Goal: Entertainment & Leisure: Consume media (video, audio)

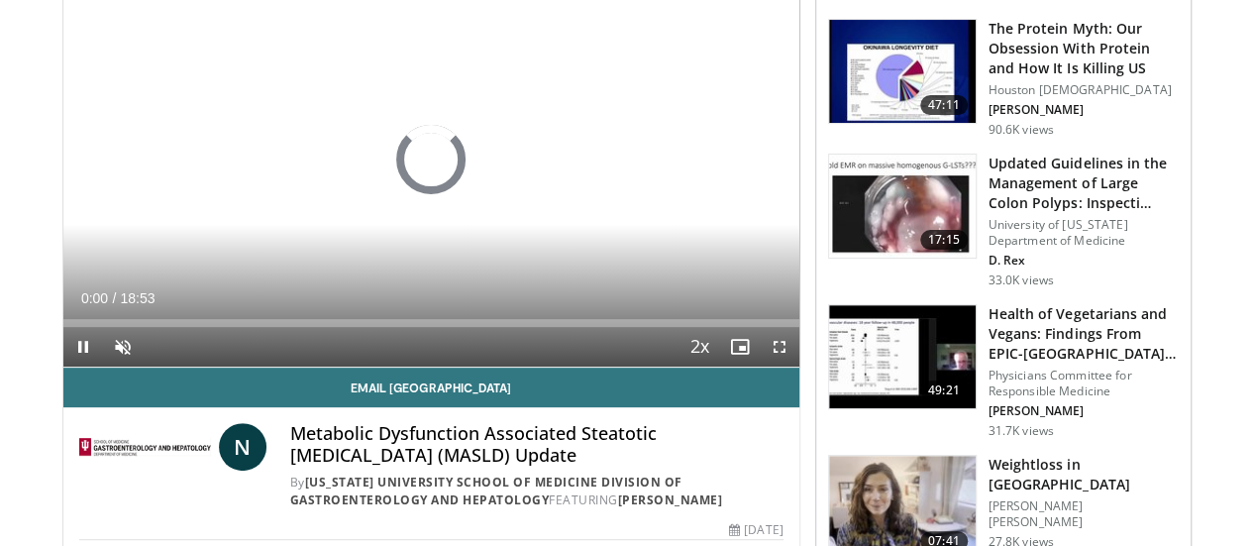
scroll to position [216, 0]
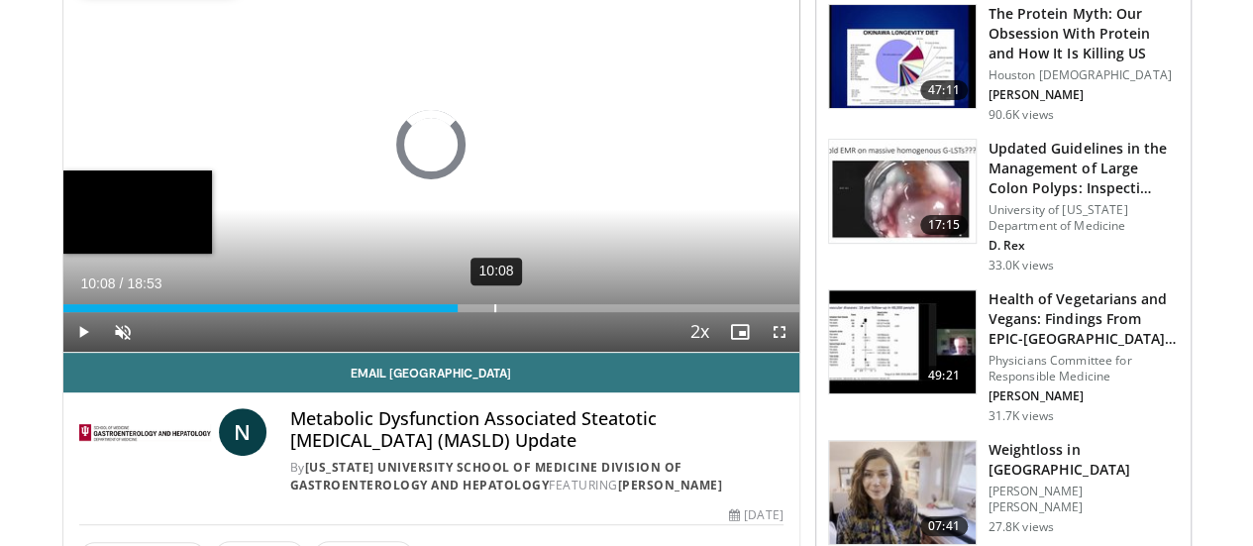
click at [444, 312] on div "Loaded : 0.87% 10:08 10:08" at bounding box center [431, 302] width 736 height 19
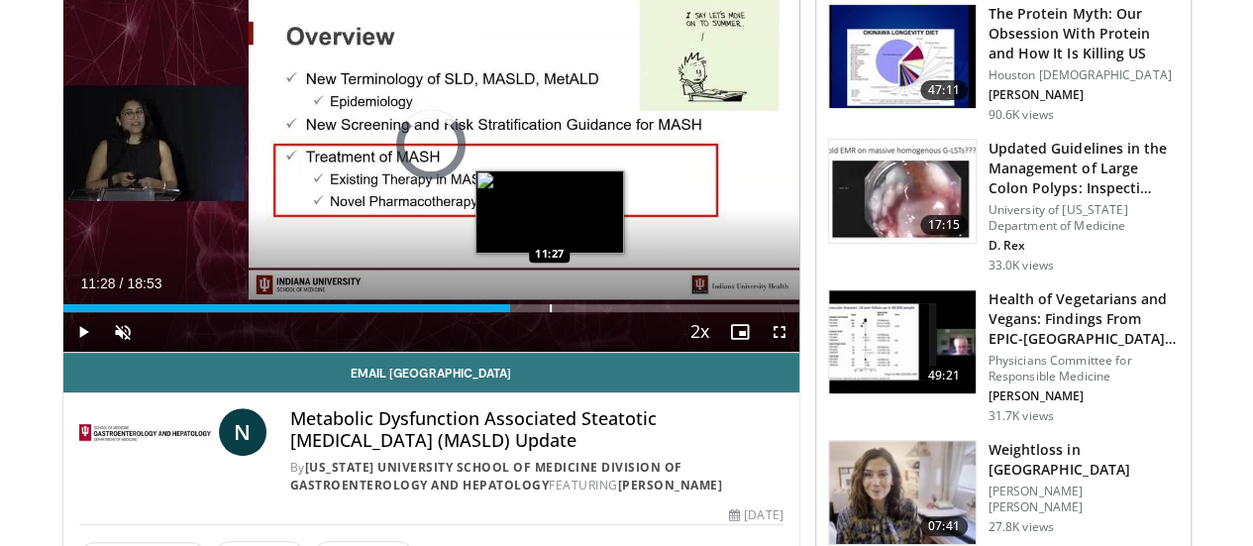
click at [550, 312] on div "Progress Bar" at bounding box center [551, 308] width 2 height 8
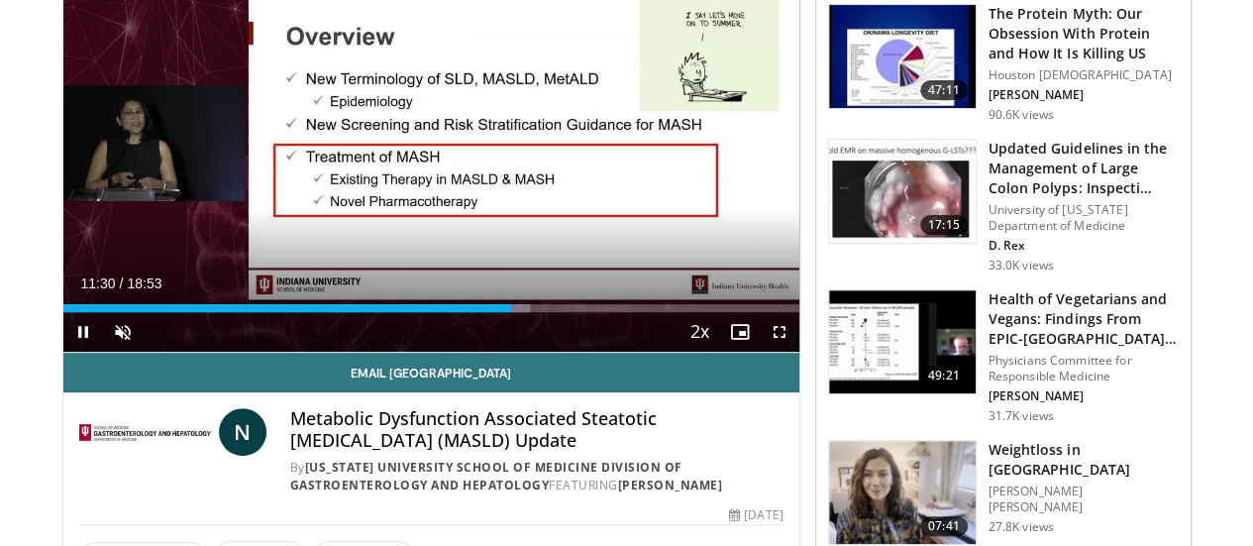
click at [549, 349] on video-js "**********" at bounding box center [431, 145] width 736 height 415
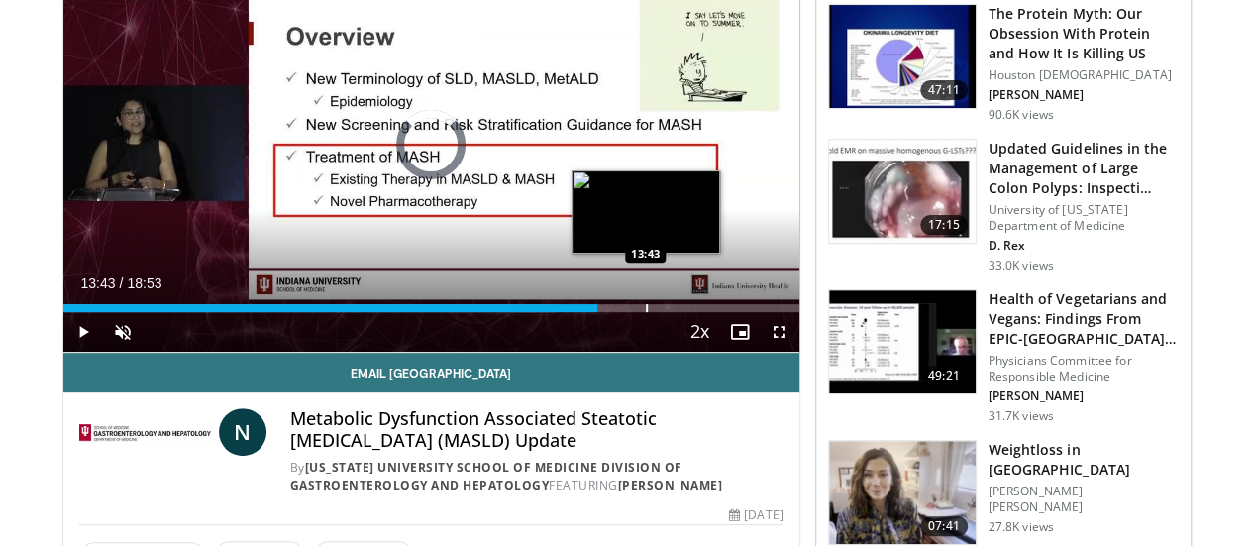
click at [646, 312] on div "Progress Bar" at bounding box center [647, 308] width 2 height 8
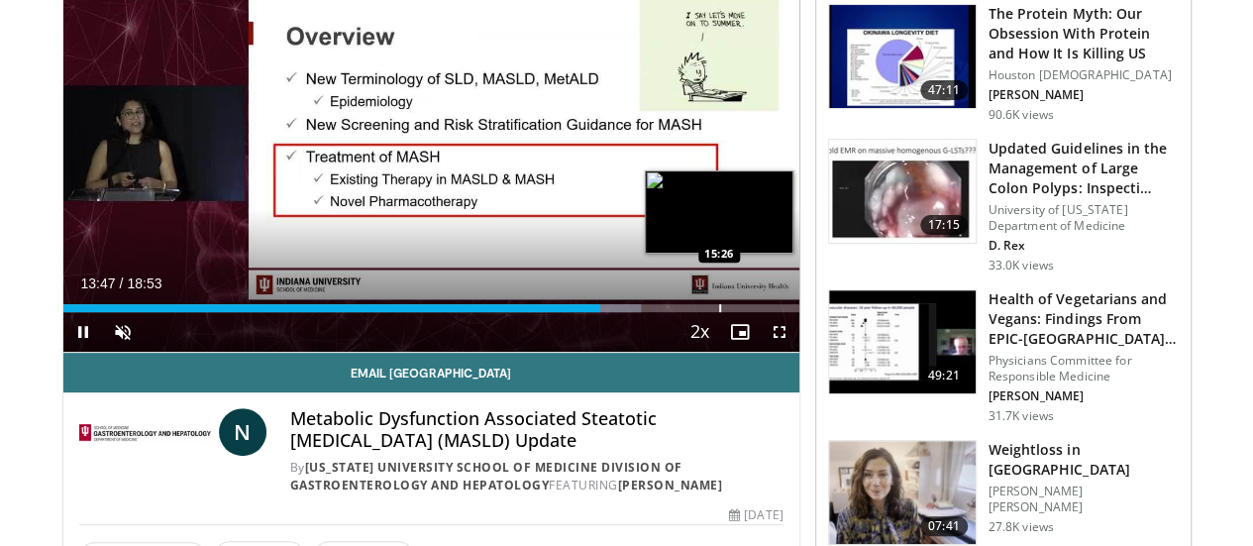
click at [719, 312] on div "Progress Bar" at bounding box center [720, 308] width 2 height 8
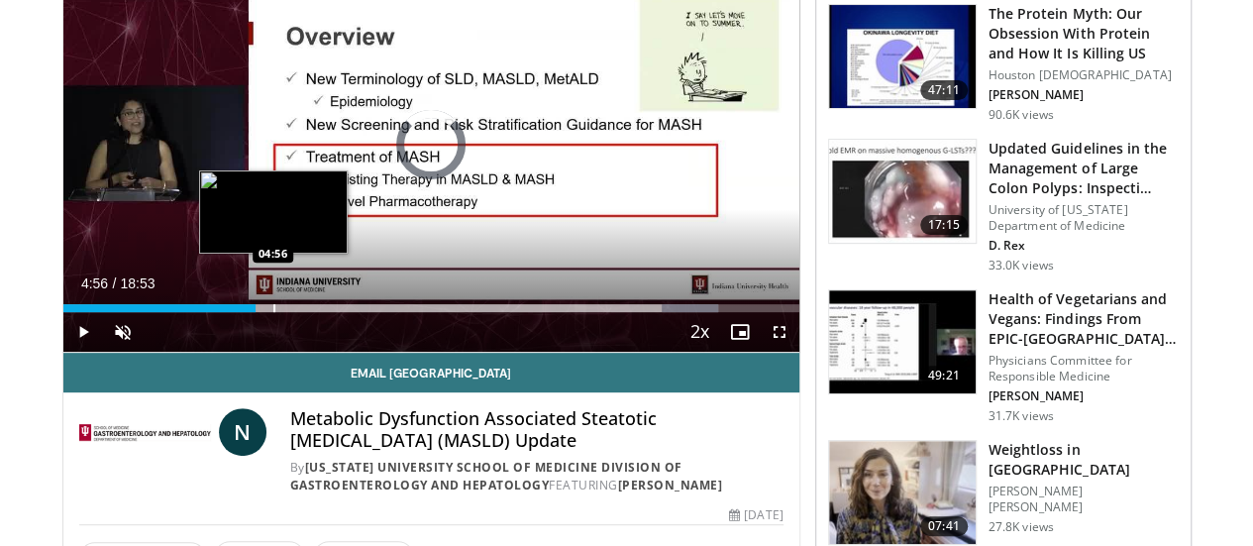
click at [273, 312] on div "Progress Bar" at bounding box center [274, 308] width 2 height 8
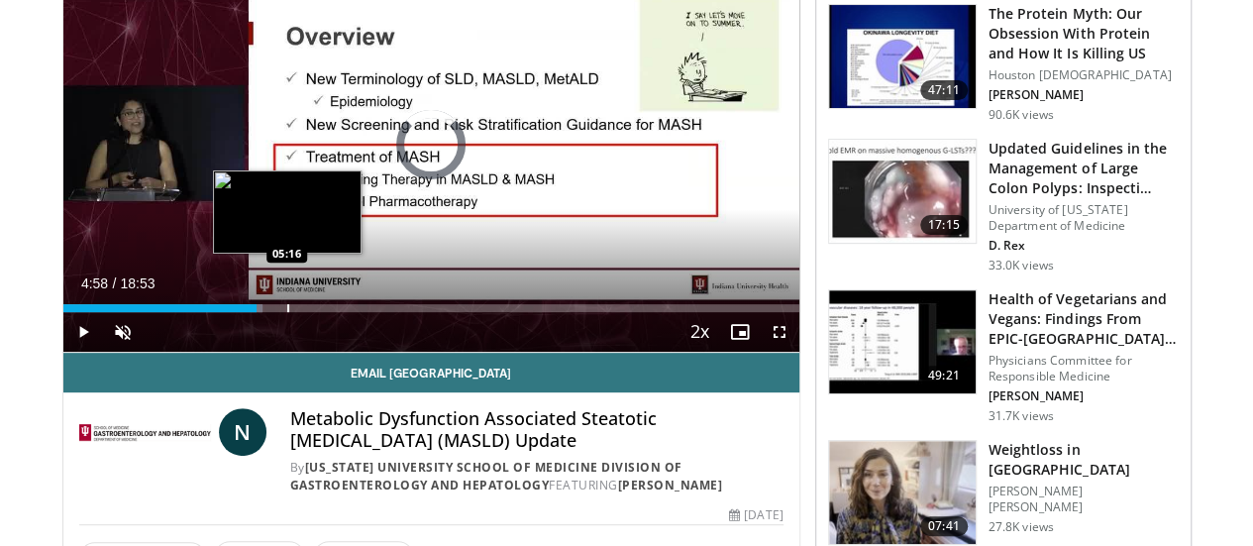
click at [287, 312] on div "Progress Bar" at bounding box center [288, 308] width 2 height 8
click at [216, 312] on div "04:46" at bounding box center [156, 308] width 186 height 8
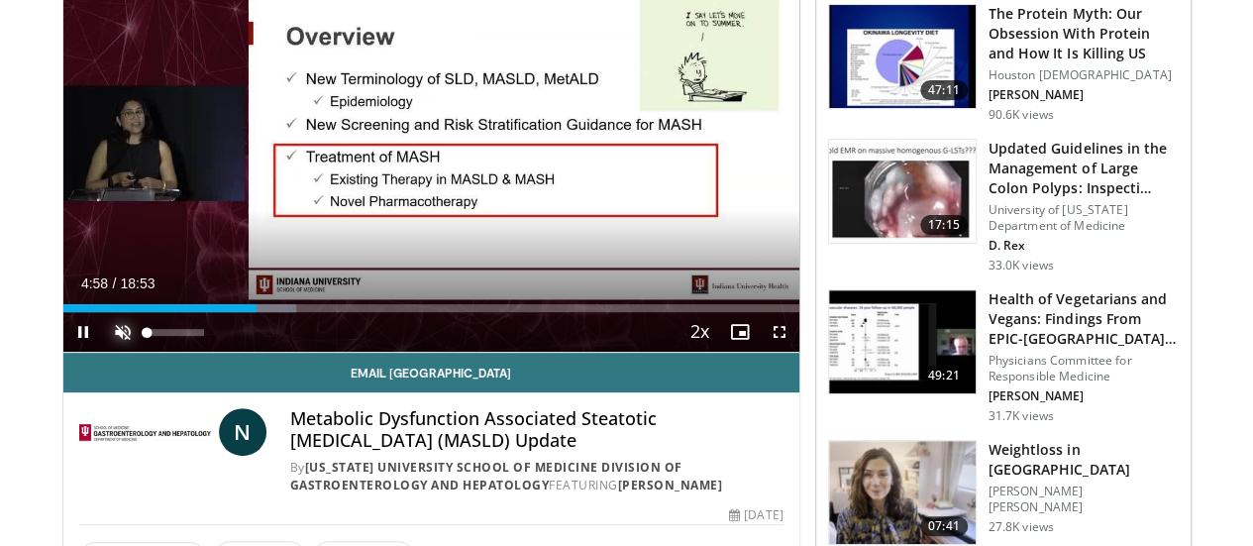
click at [103, 352] on span "Video Player" at bounding box center [123, 332] width 40 height 40
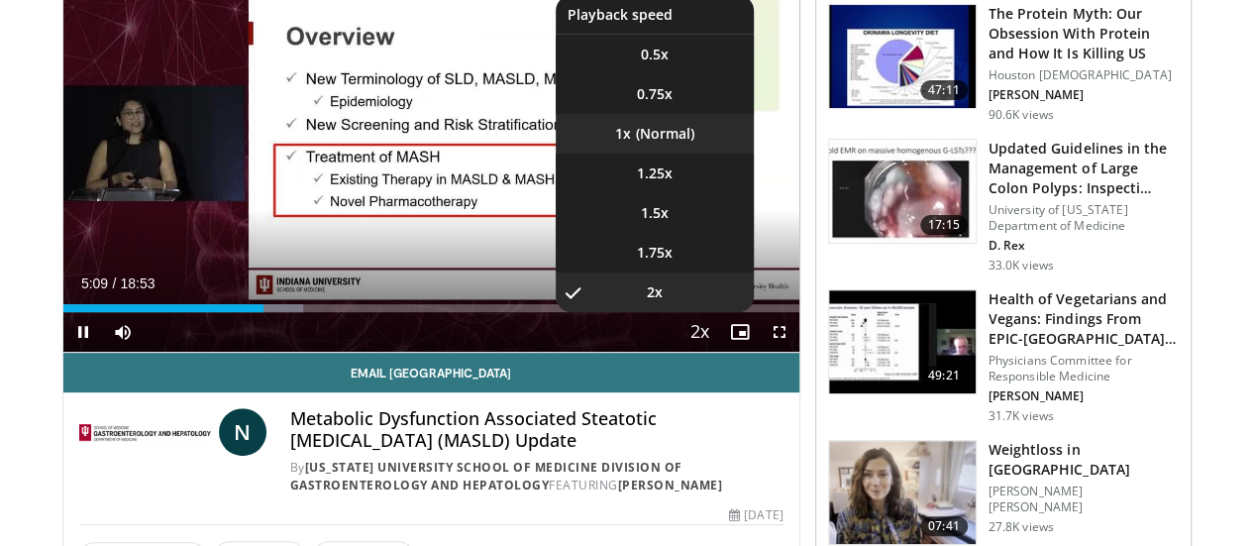
click at [675, 154] on li "1x" at bounding box center [655, 134] width 198 height 40
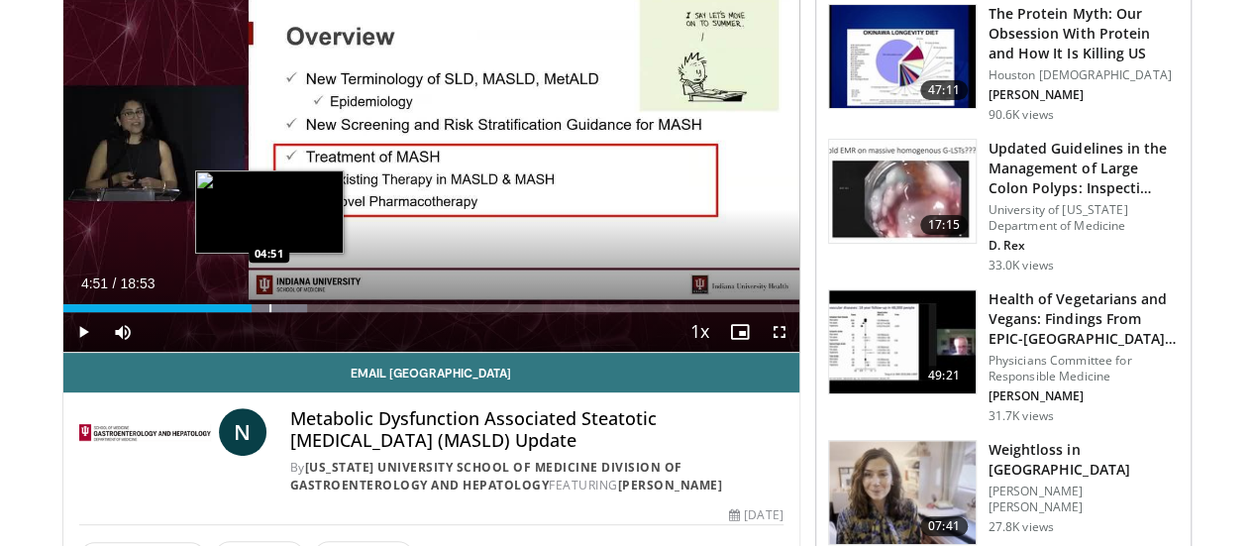
click at [269, 312] on div "Progress Bar" at bounding box center [270, 308] width 2 height 8
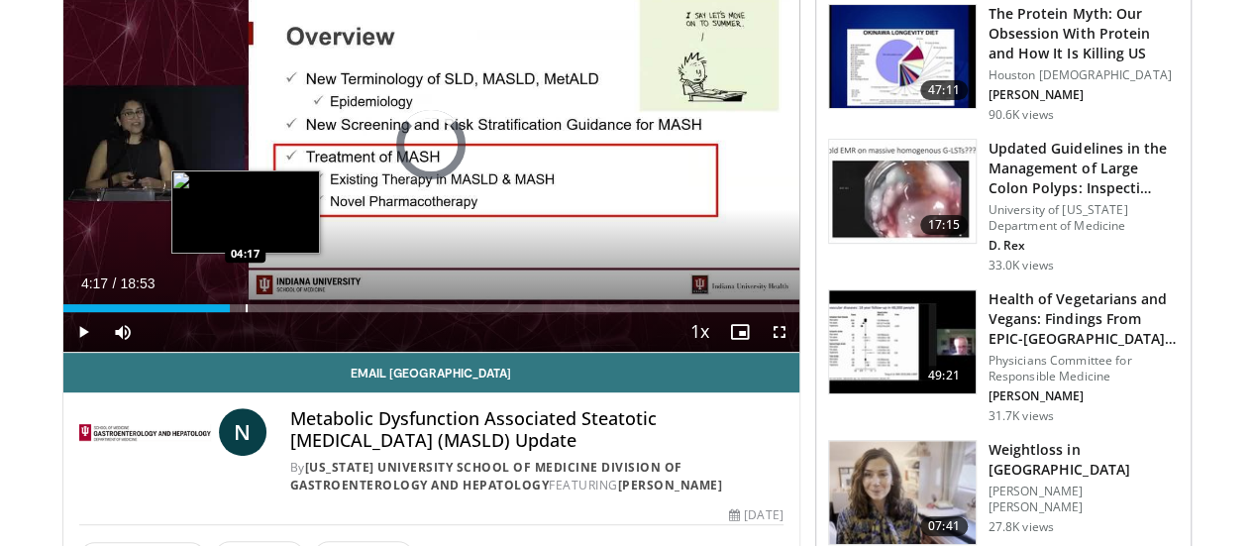
click at [246, 312] on div "Progress Bar" at bounding box center [247, 308] width 2 height 8
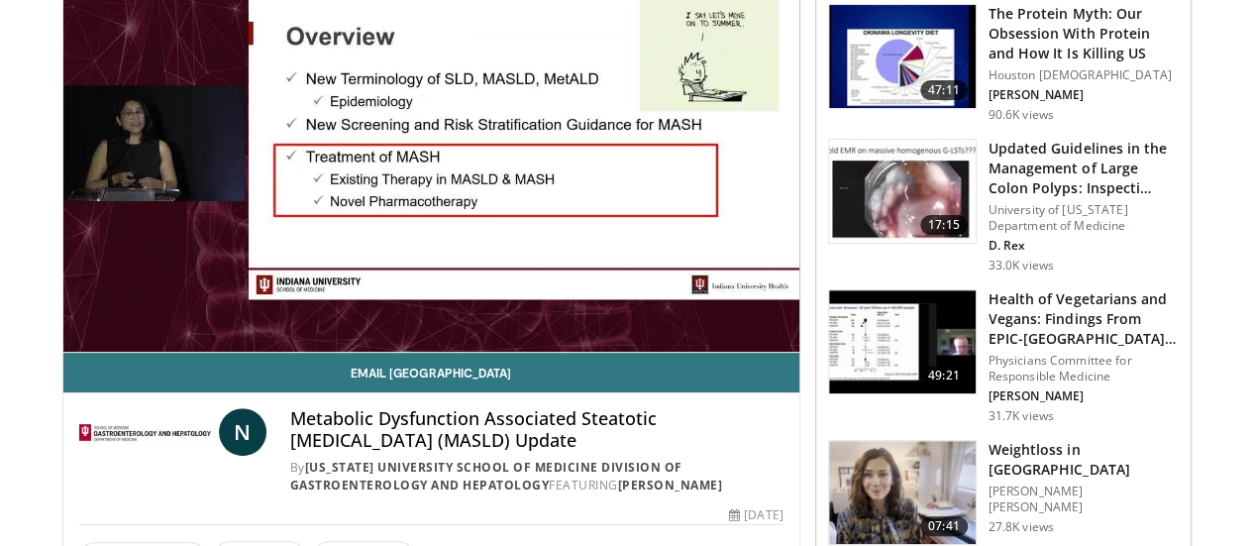
click at [681, 312] on button "Playback Rate" at bounding box center [701, 332] width 40 height 40
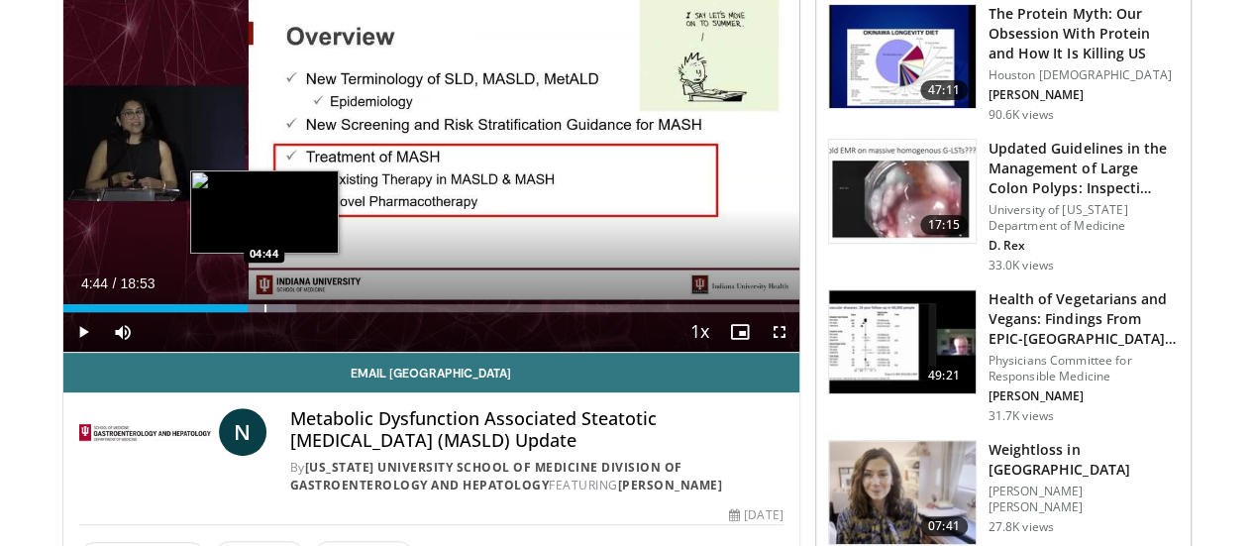
click at [265, 312] on div "Progress Bar" at bounding box center [266, 308] width 2 height 8
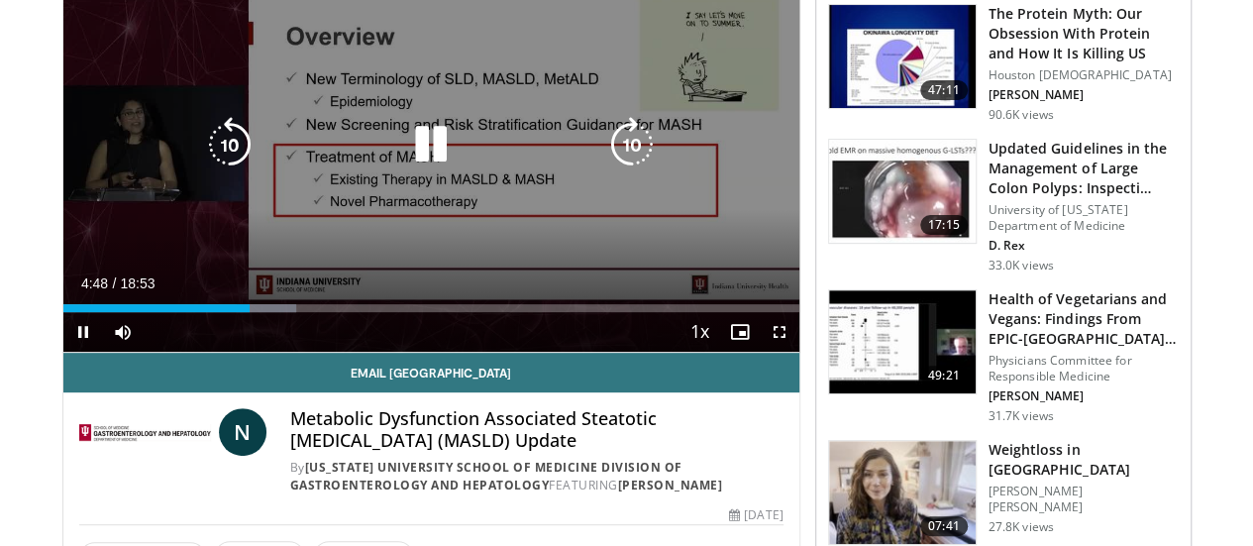
click at [295, 146] on div "Video Player" at bounding box center [431, 145] width 442 height 40
click at [443, 295] on div "10 seconds Tap to unmute" at bounding box center [431, 145] width 736 height 414
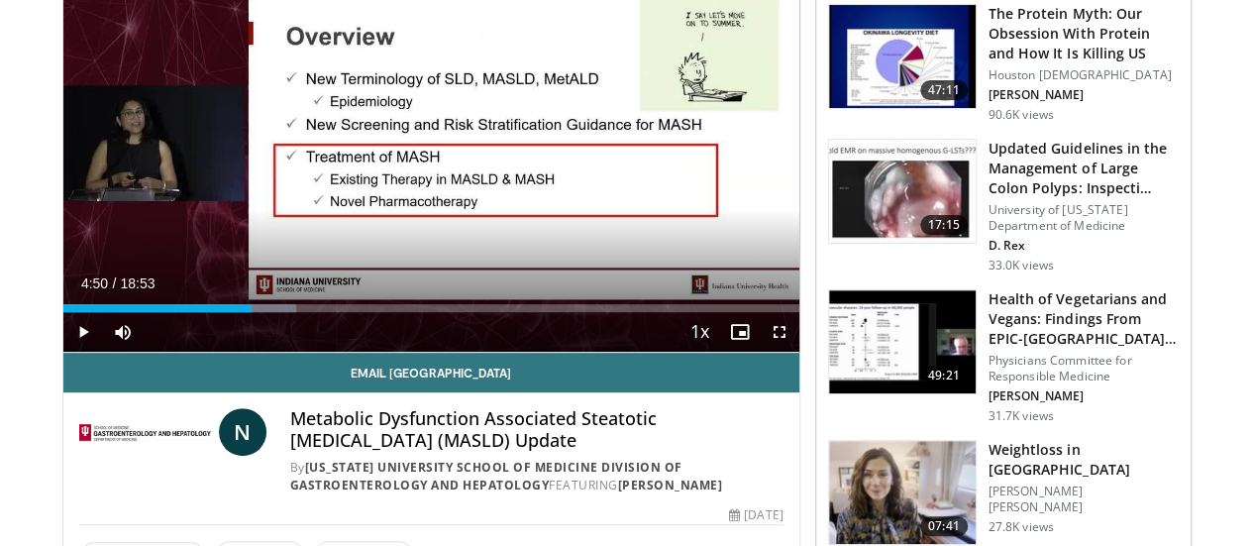
click at [443, 295] on div "10 seconds Tap to unmute" at bounding box center [431, 145] width 736 height 414
click at [795, 352] on span "Video Player" at bounding box center [780, 332] width 40 height 40
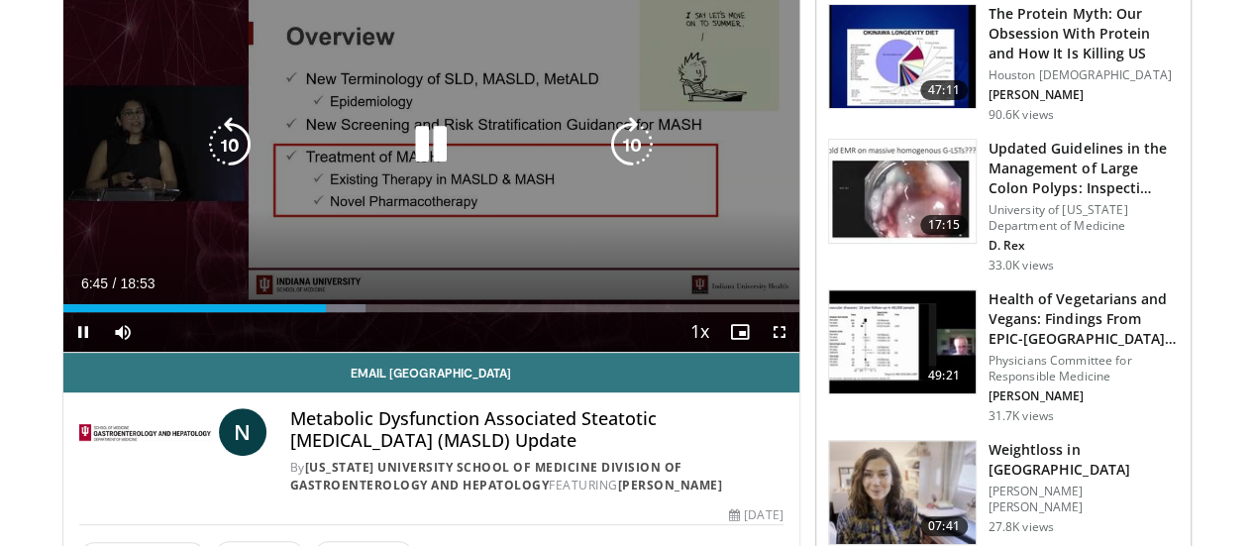
click at [421, 163] on icon "Video Player" at bounding box center [430, 144] width 55 height 55
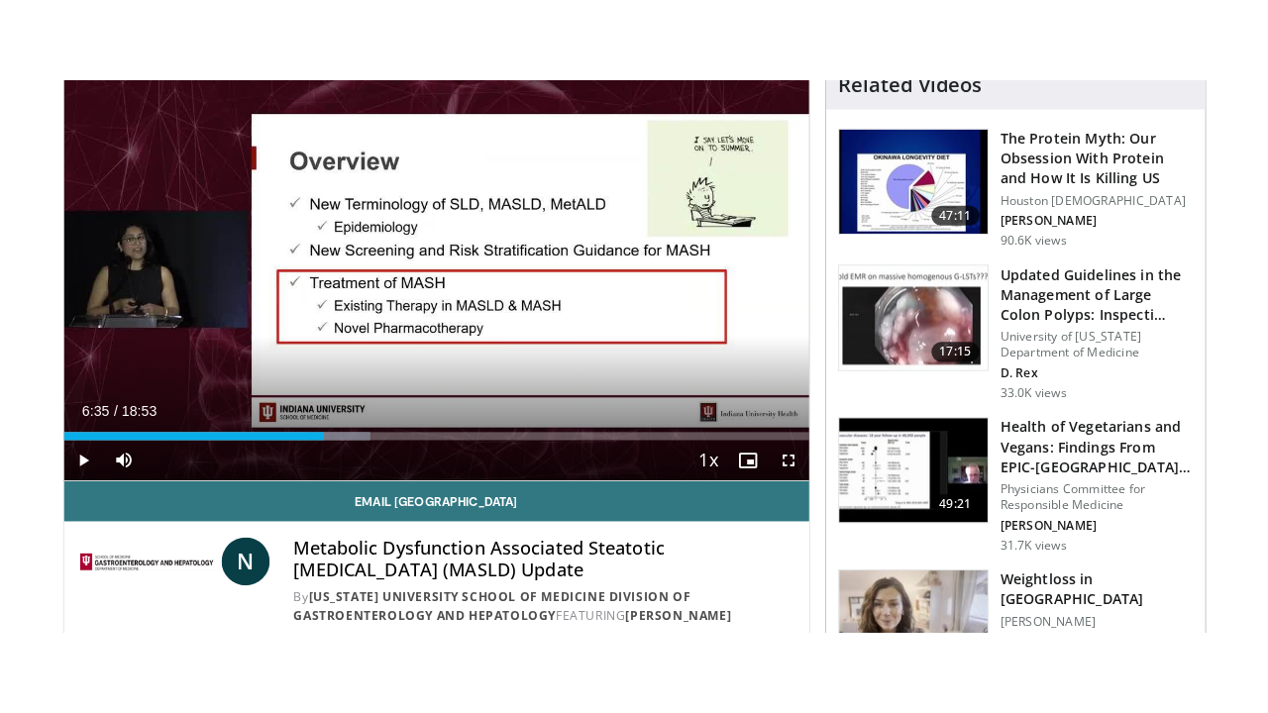
scroll to position [168, 0]
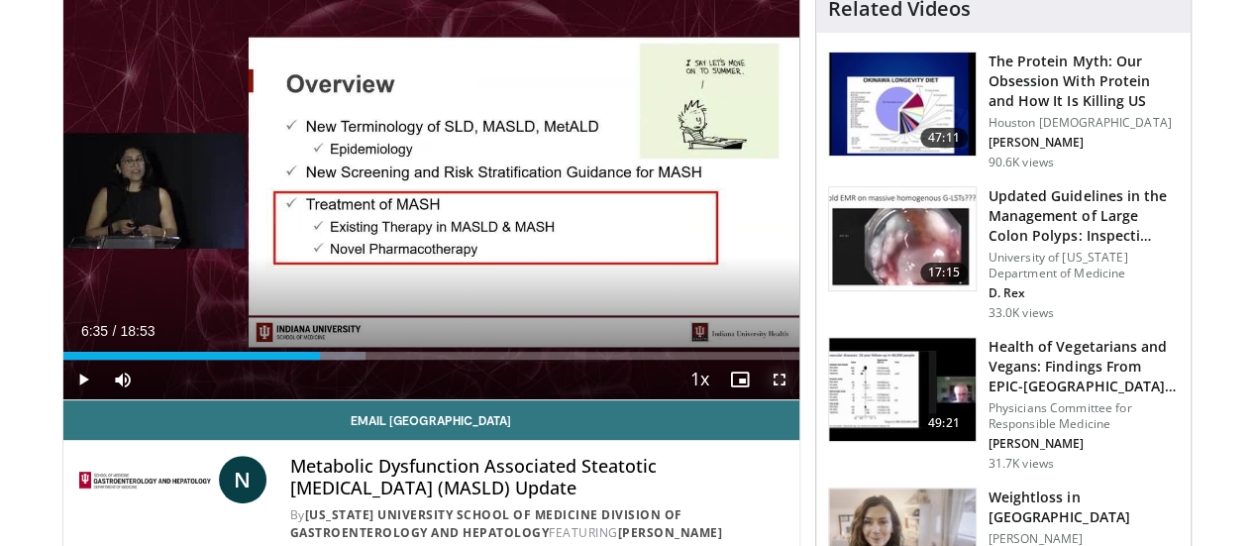
click at [793, 399] on span "Video Player" at bounding box center [780, 380] width 40 height 40
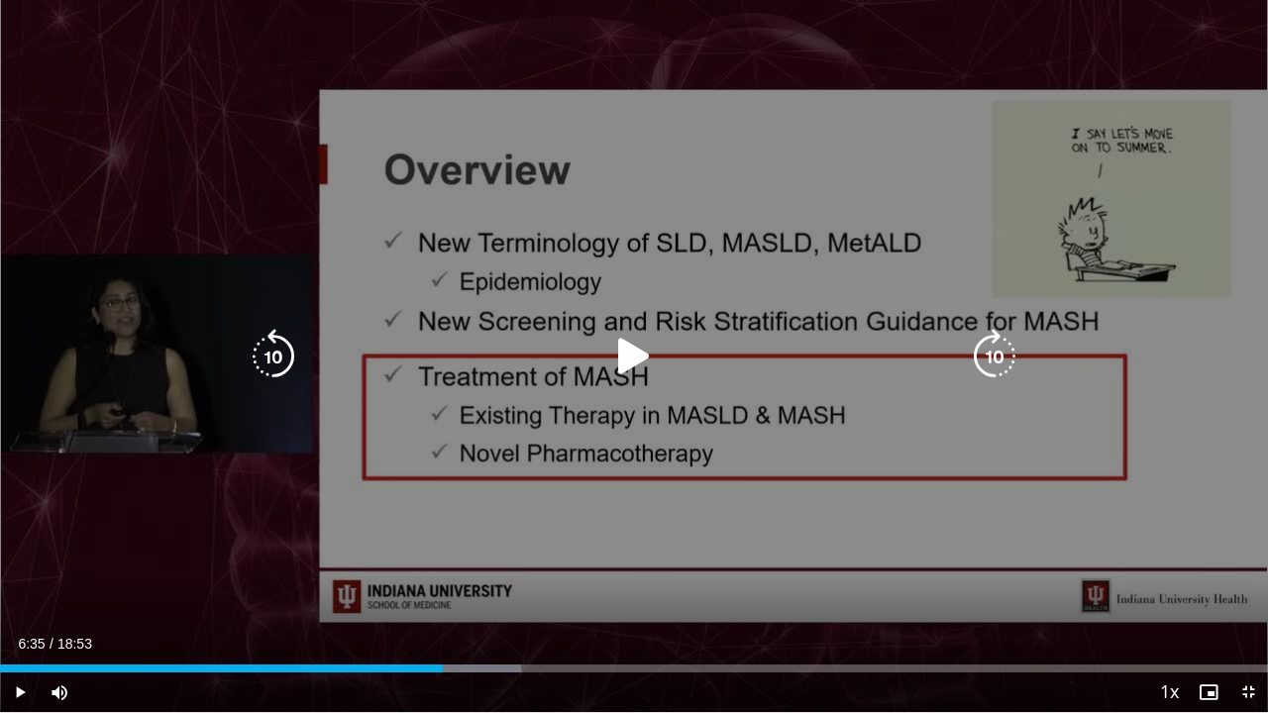
click at [315, 303] on div "10 seconds Tap to unmute" at bounding box center [634, 356] width 1268 height 712
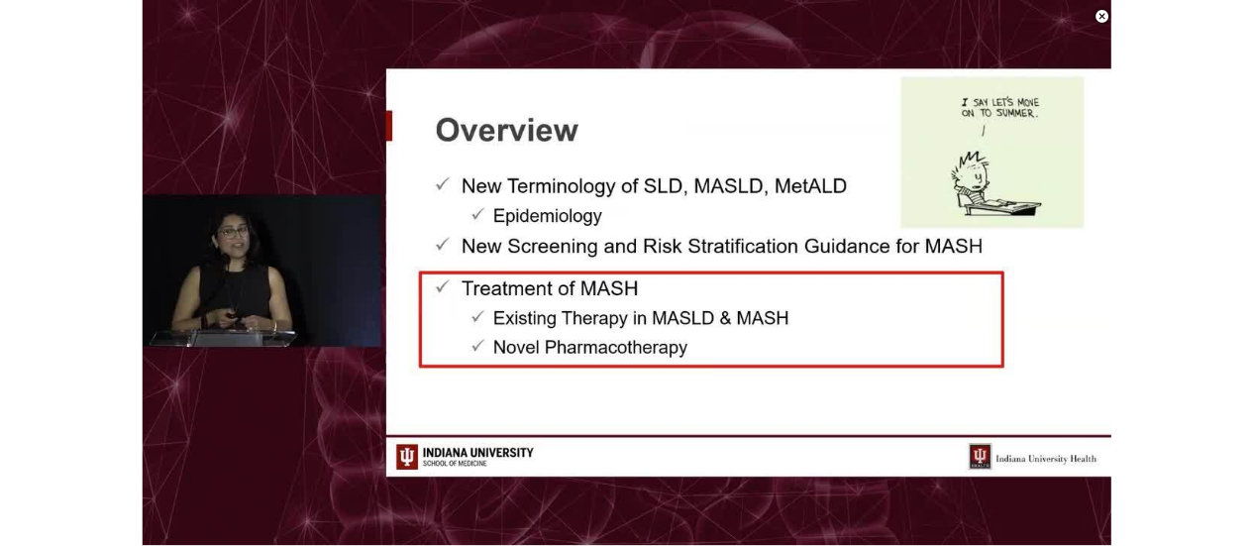
scroll to position [620, 0]
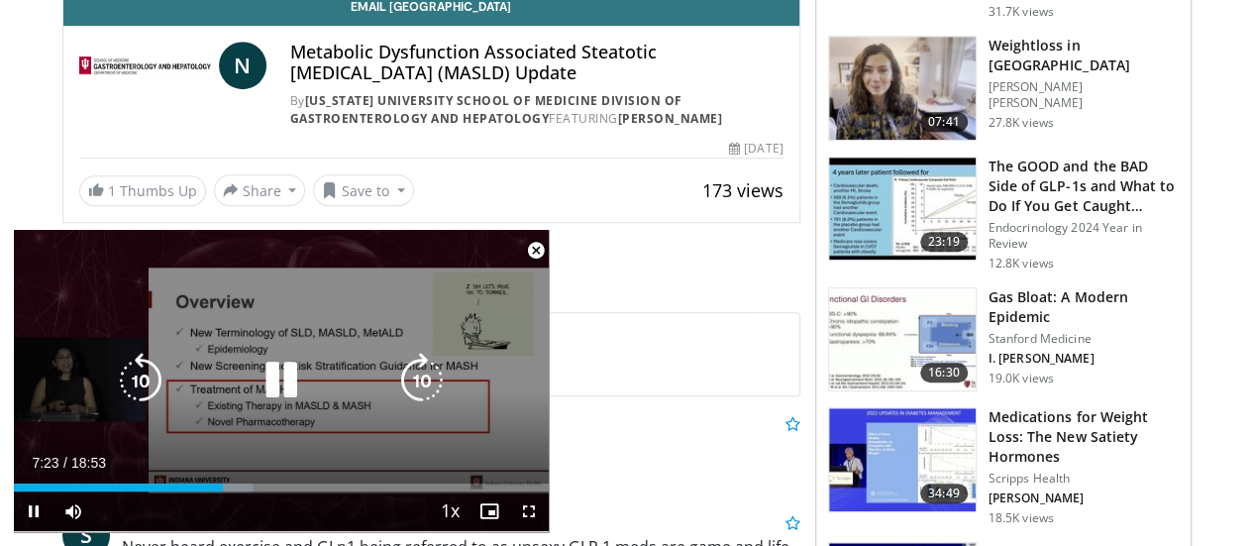
click at [445, 332] on div "10 seconds Tap to unmute" at bounding box center [281, 380] width 535 height 301
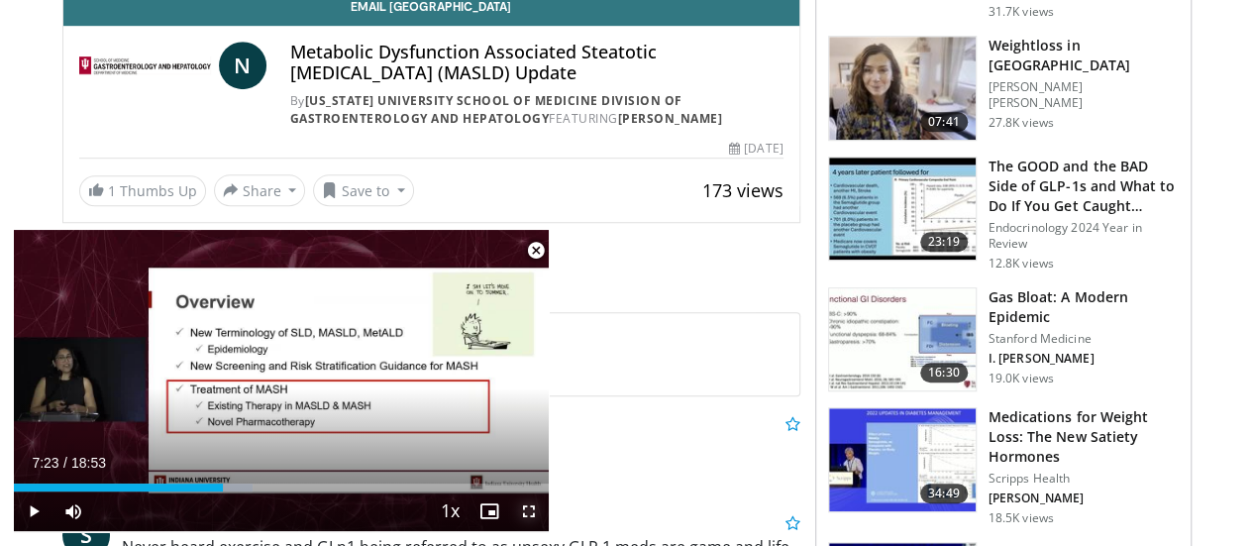
click at [523, 512] on span "Video Player" at bounding box center [529, 511] width 40 height 40
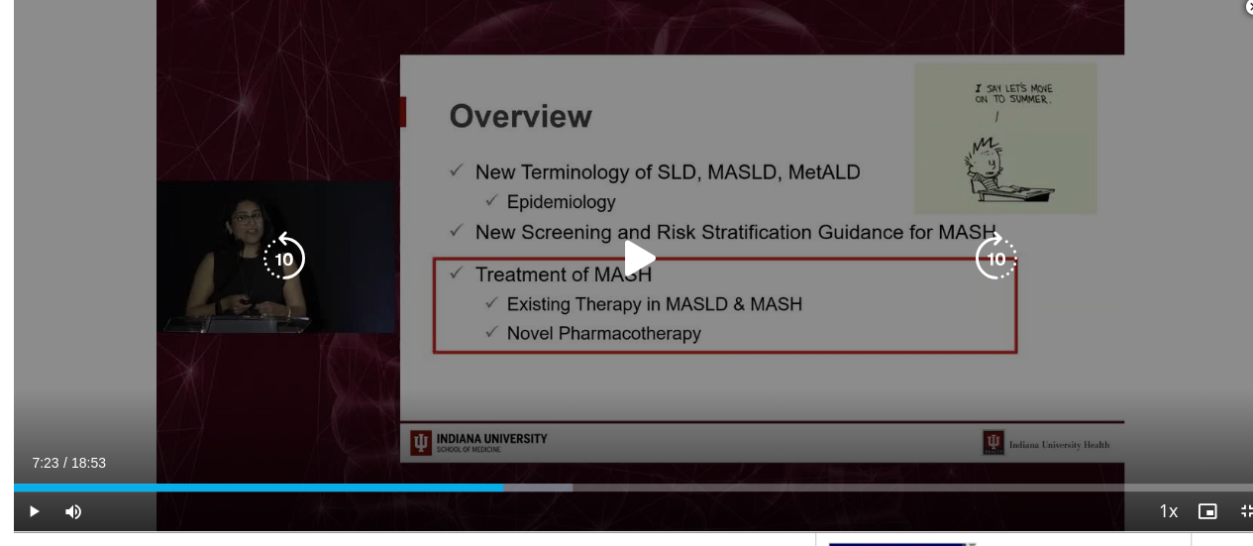
scroll to position [168, 0]
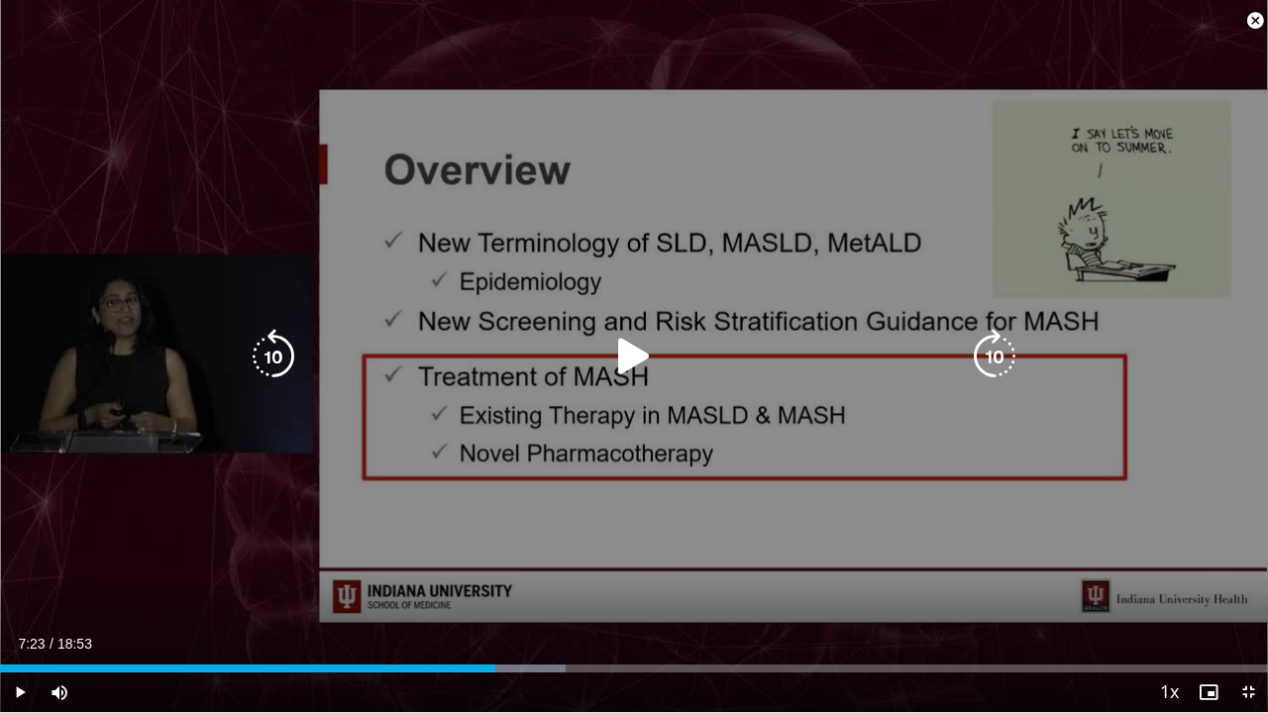
click at [633, 363] on icon "Video Player" at bounding box center [633, 356] width 55 height 55
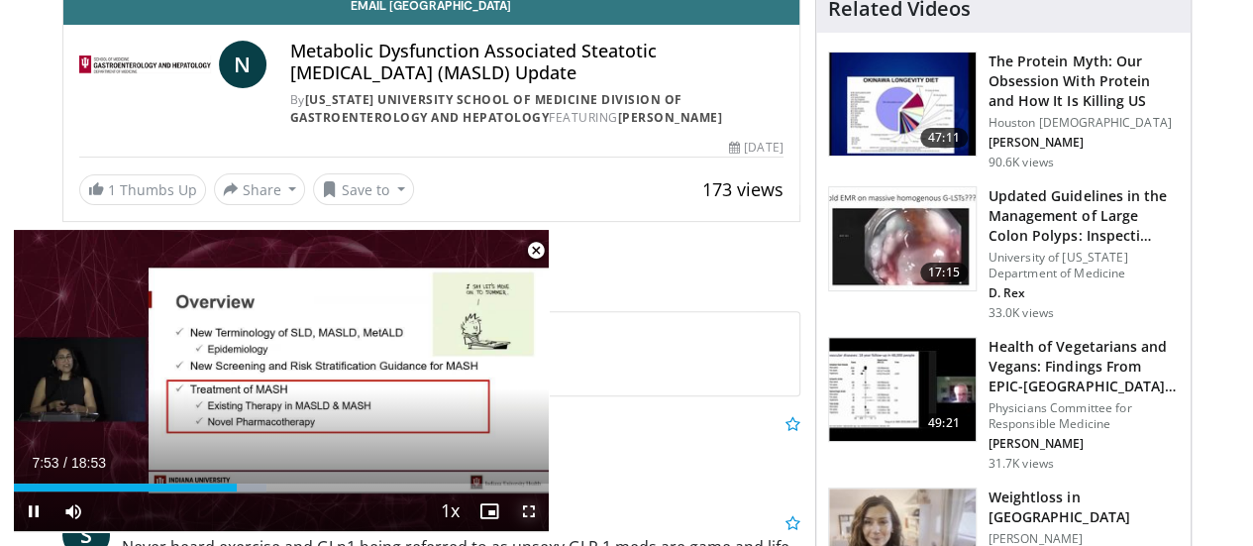
click at [539, 510] on span "Video Player" at bounding box center [529, 511] width 40 height 40
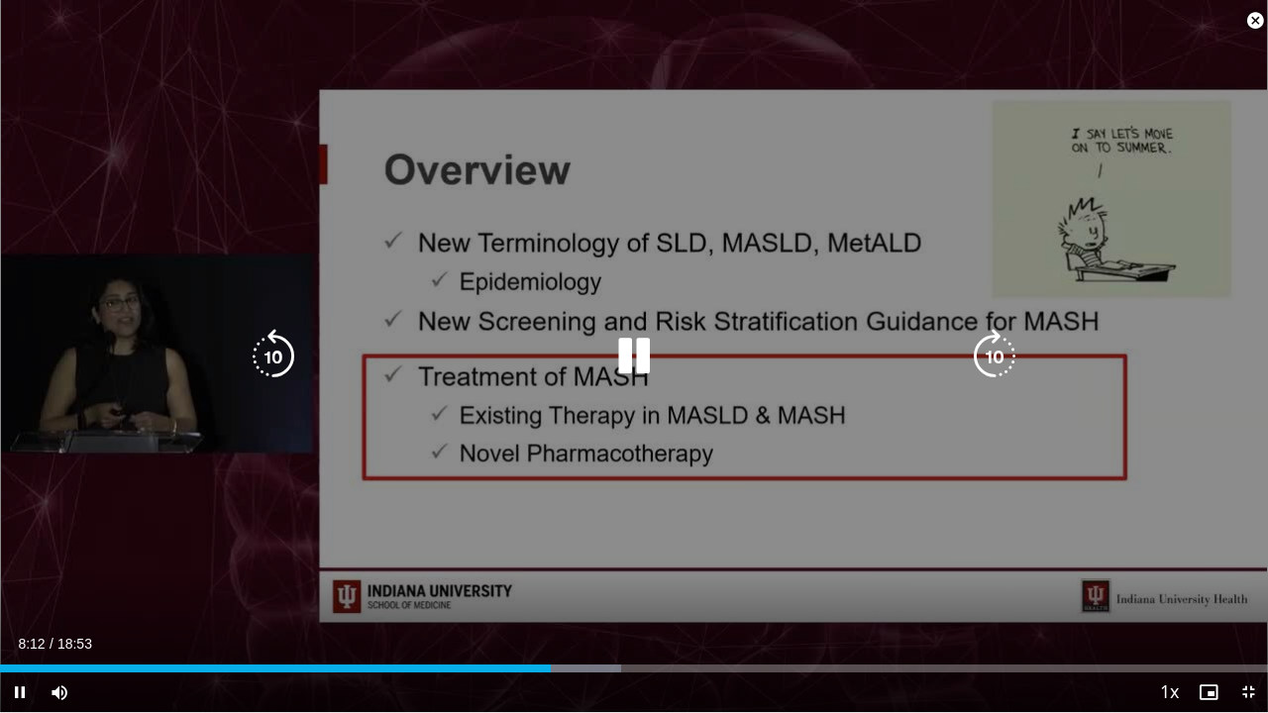
click at [643, 341] on icon "Video Player" at bounding box center [633, 356] width 55 height 55
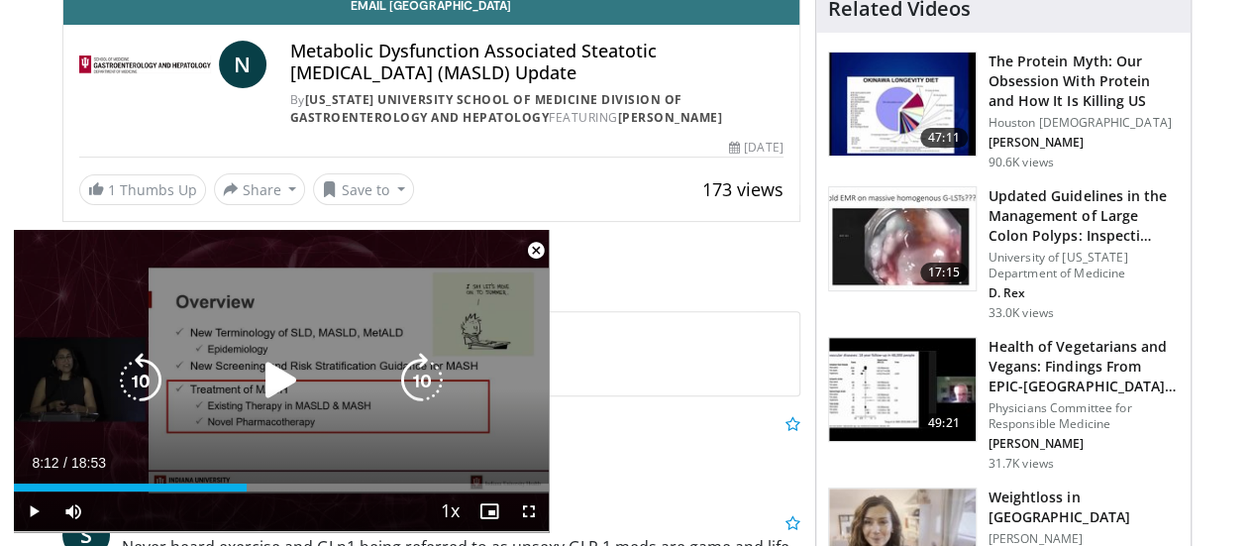
click at [286, 379] on icon "Video Player" at bounding box center [281, 380] width 55 height 55
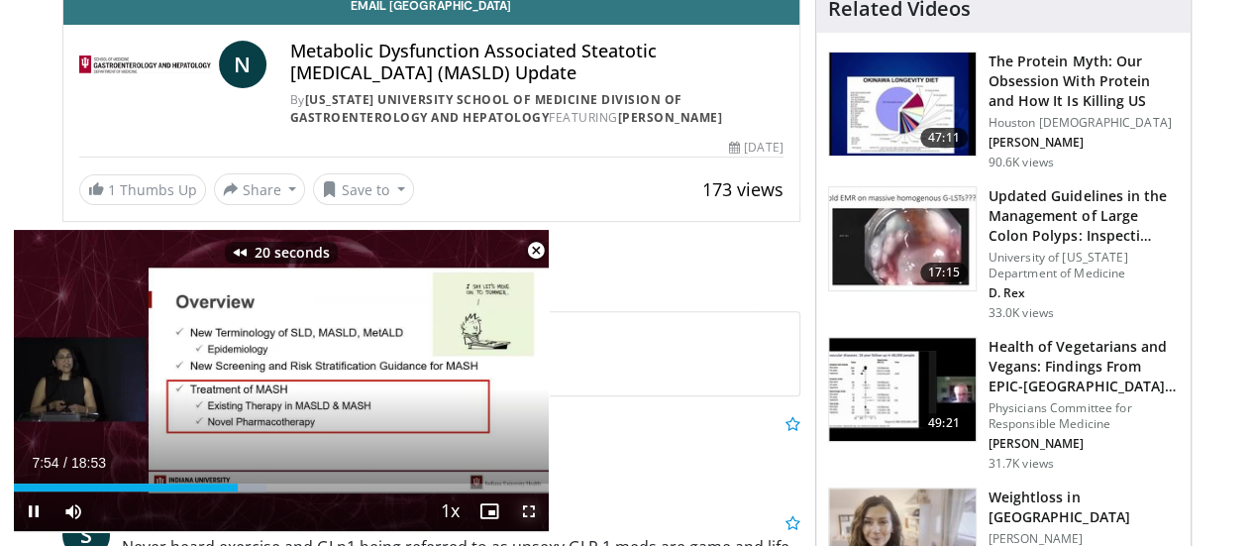
click at [532, 502] on span "Video Player" at bounding box center [529, 511] width 40 height 40
click at [537, 511] on span "Video Player" at bounding box center [529, 511] width 40 height 40
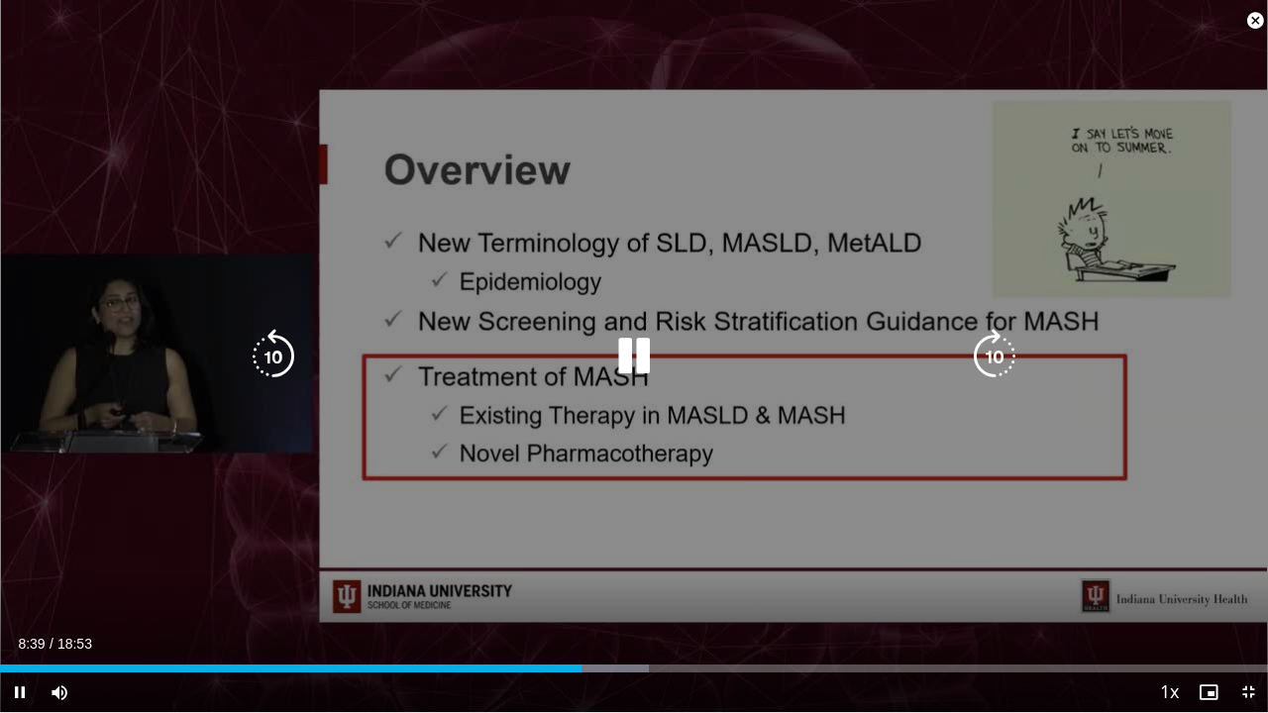
click at [290, 545] on div "40 seconds Tap to unmute" at bounding box center [634, 356] width 1268 height 712
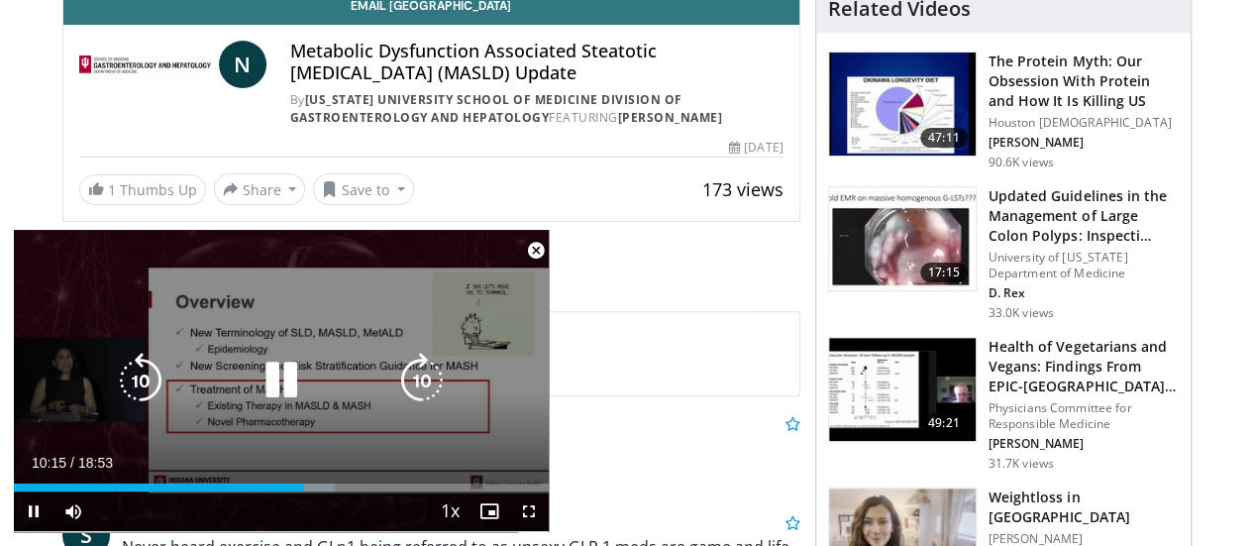
click at [324, 340] on div "10 seconds Tap to unmute" at bounding box center [281, 380] width 535 height 301
